Goal: Task Accomplishment & Management: Use online tool/utility

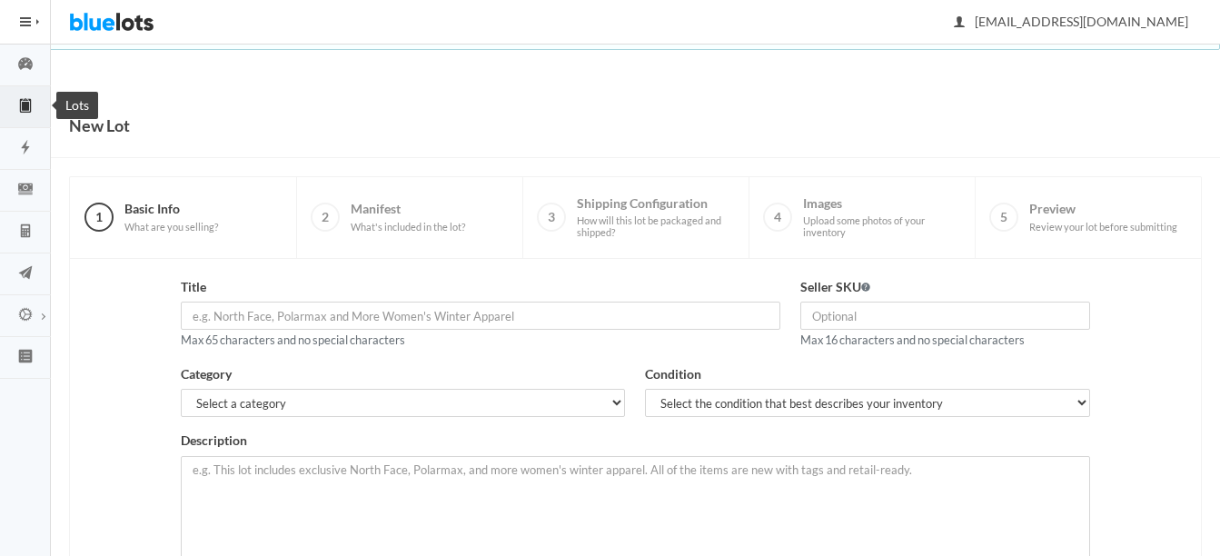
click at [25, 106] on icon "clipboard" at bounding box center [25, 104] width 7 height 13
click at [24, 155] on ion-icon "flash" at bounding box center [25, 148] width 51 height 19
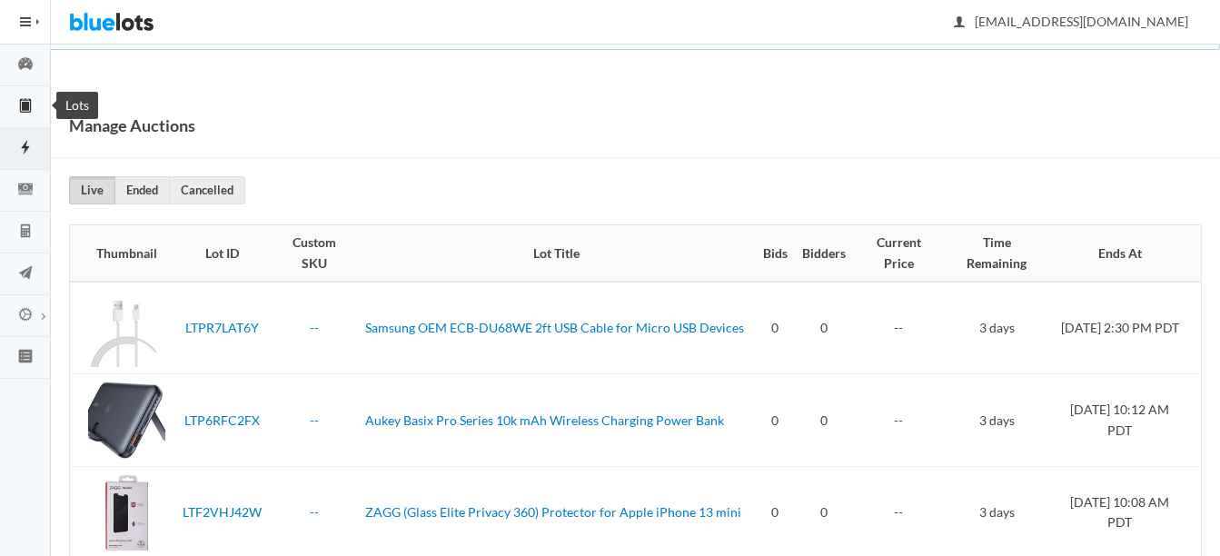
click at [26, 103] on icon "clipboard" at bounding box center [25, 104] width 7 height 13
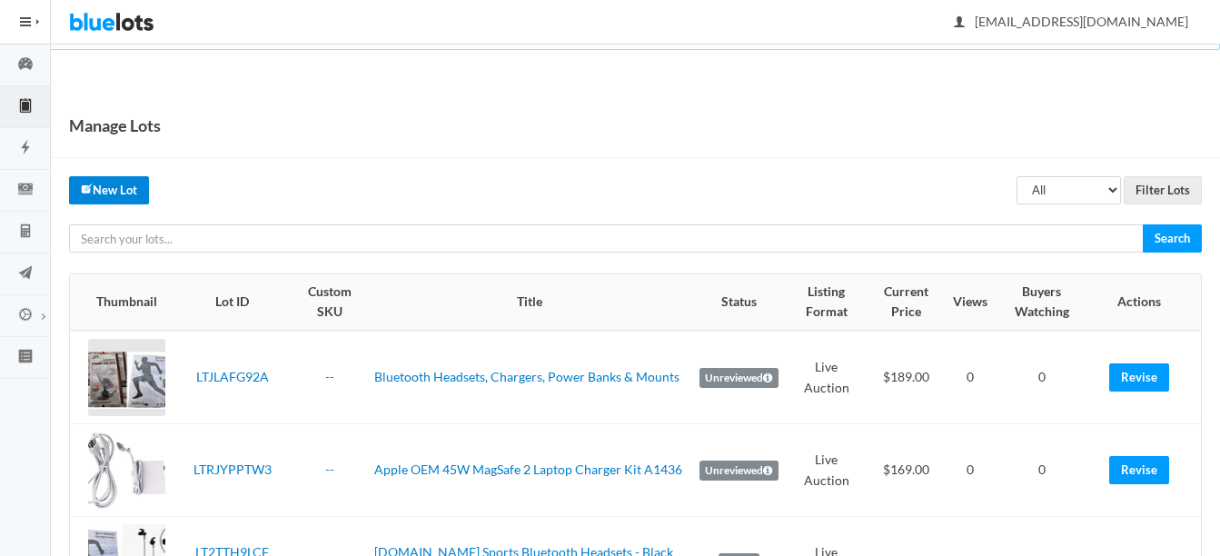
click at [128, 181] on link "New Lot" at bounding box center [109, 190] width 80 height 28
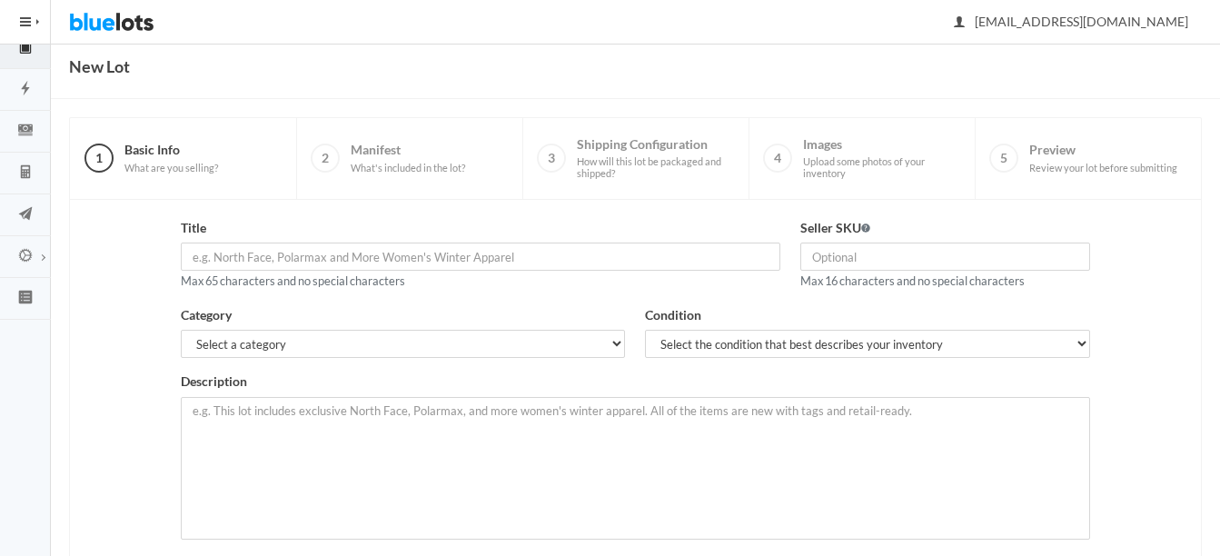
scroll to position [91, 0]
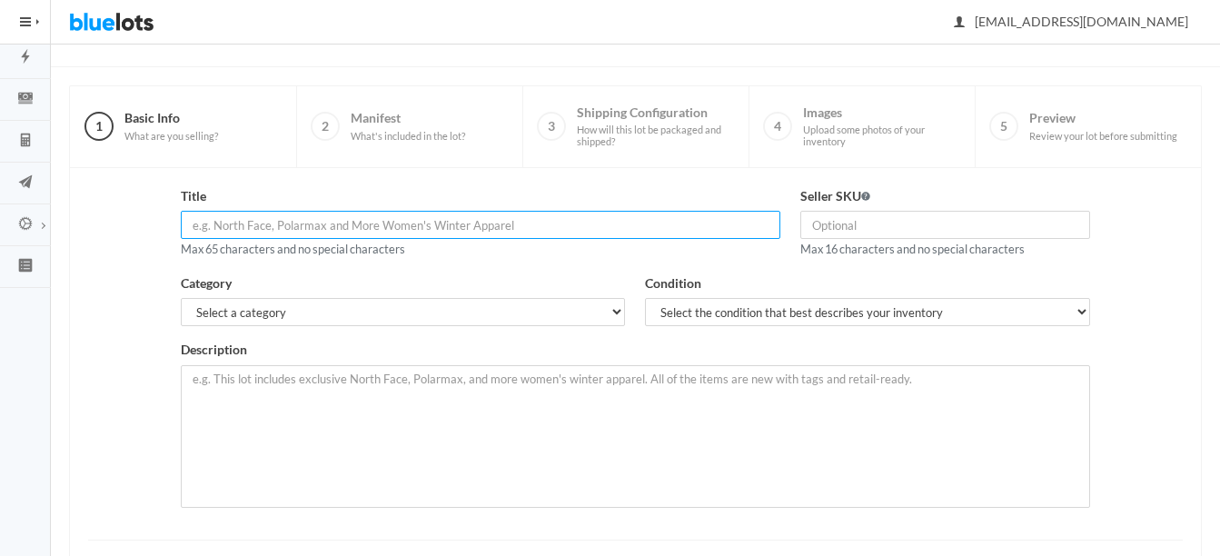
click at [646, 222] on input "text" at bounding box center [481, 225] width 600 height 28
type input "Popsockets, Mophie Power banks,"
